Goal: Find specific page/section: Find specific page/section

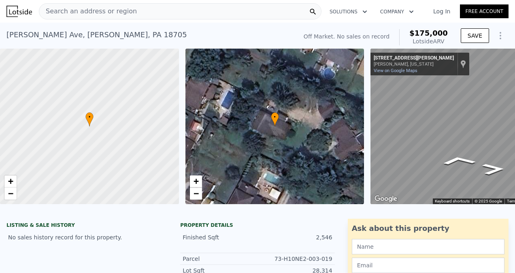
click at [146, 36] on div "[PERSON_NAME][GEOGRAPHIC_DATA][PERSON_NAME] , [GEOGRAPHIC_DATA] 18705 No sales …" at bounding box center [149, 37] width 287 height 23
click at [138, 11] on div "Search an address or region" at bounding box center [180, 11] width 282 height 16
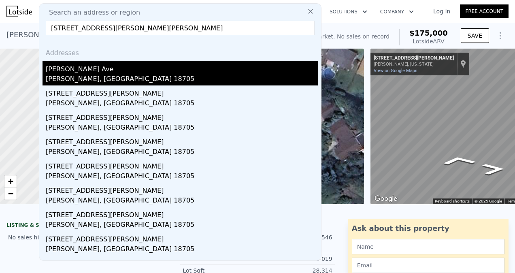
type input "[STREET_ADDRESS][PERSON_NAME][PERSON_NAME]"
click at [76, 74] on div "[PERSON_NAME], [GEOGRAPHIC_DATA] 18705" at bounding box center [182, 79] width 272 height 11
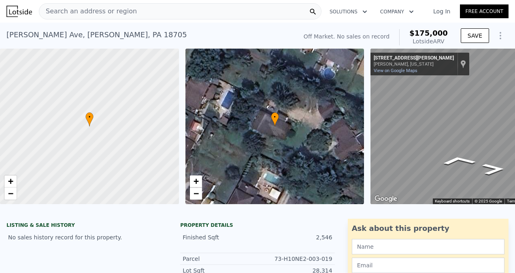
click at [132, 14] on div "Search an address or region" at bounding box center [180, 11] width 282 height 16
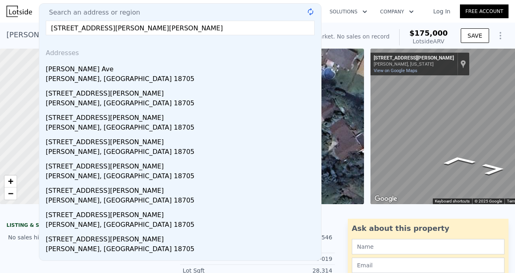
type input "[STREET_ADDRESS][PERSON_NAME][PERSON_NAME]"
click at [178, 32] on input "[STREET_ADDRESS][PERSON_NAME][PERSON_NAME]" at bounding box center [180, 28] width 269 height 15
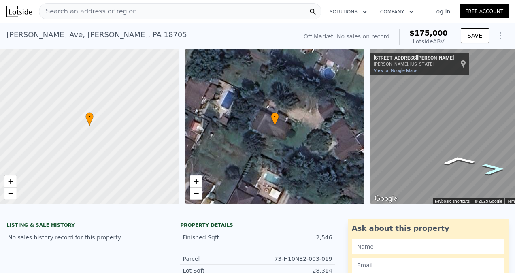
click at [497, 168] on icon "Go East, Matson Ave" at bounding box center [493, 169] width 41 height 17
click at [497, 168] on icon "Go East, Matson Ave" at bounding box center [493, 169] width 40 height 16
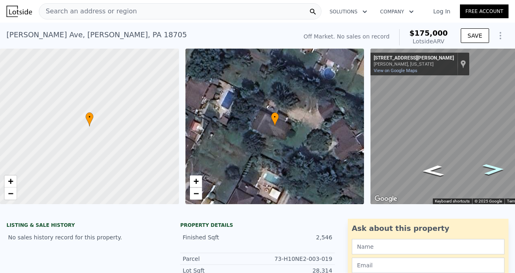
click at [497, 168] on icon "Go East, Matson Ave" at bounding box center [493, 169] width 40 height 16
click at [434, 170] on icon "Go Northwest, Matson Ave" at bounding box center [433, 171] width 40 height 16
click at [275, 118] on span "•" at bounding box center [275, 116] width 8 height 7
click at [88, 127] on div at bounding box center [89, 126] width 214 height 187
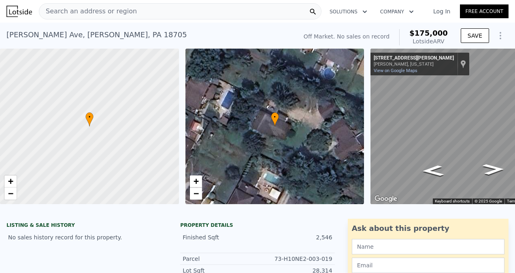
click at [91, 127] on div at bounding box center [89, 126] width 214 height 187
